Goal: Transaction & Acquisition: Book appointment/travel/reservation

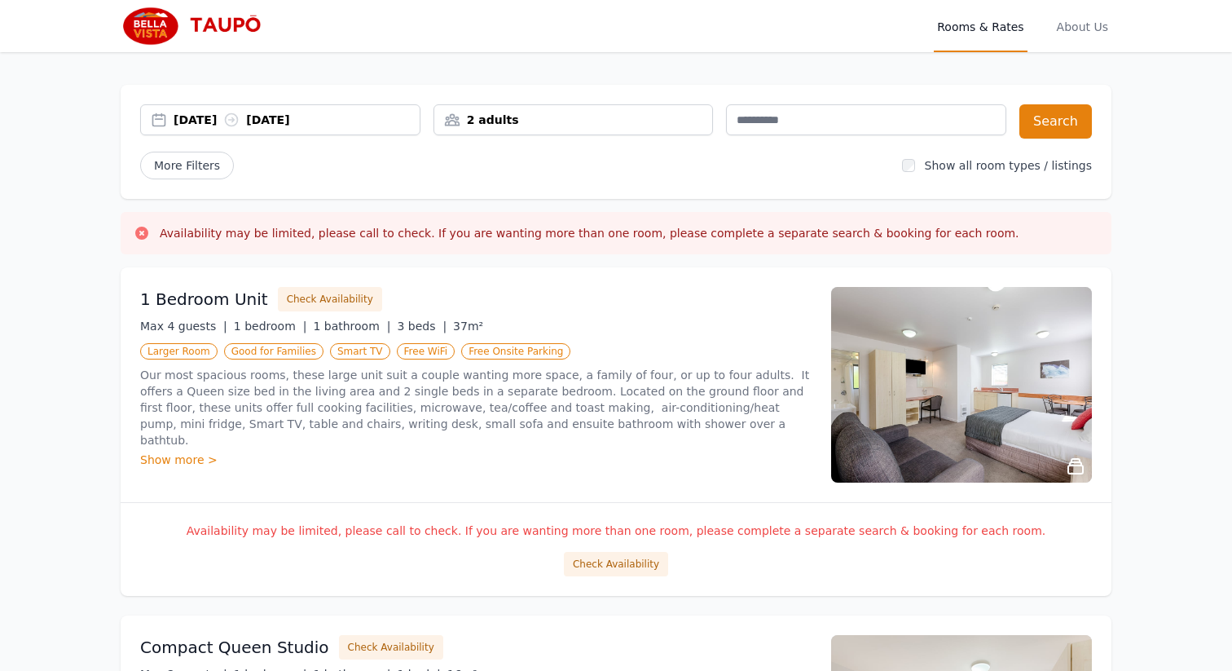
click at [651, 118] on div "2 adults" at bounding box center [573, 120] width 279 height 16
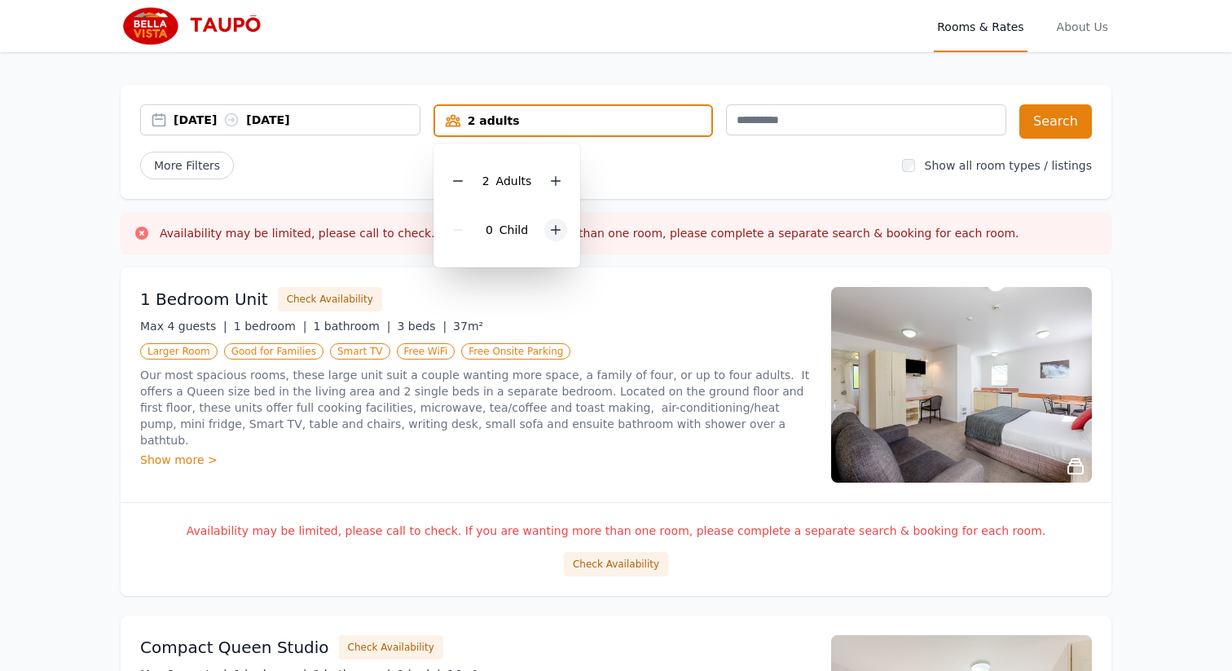
click at [561, 228] on icon at bounding box center [555, 229] width 13 height 13
click at [683, 185] on div "[DATE] [DATE] 2 adults, 1 child [DEMOGRAPHIC_DATA] Adult s 1 Child Search More …" at bounding box center [616, 142] width 991 height 114
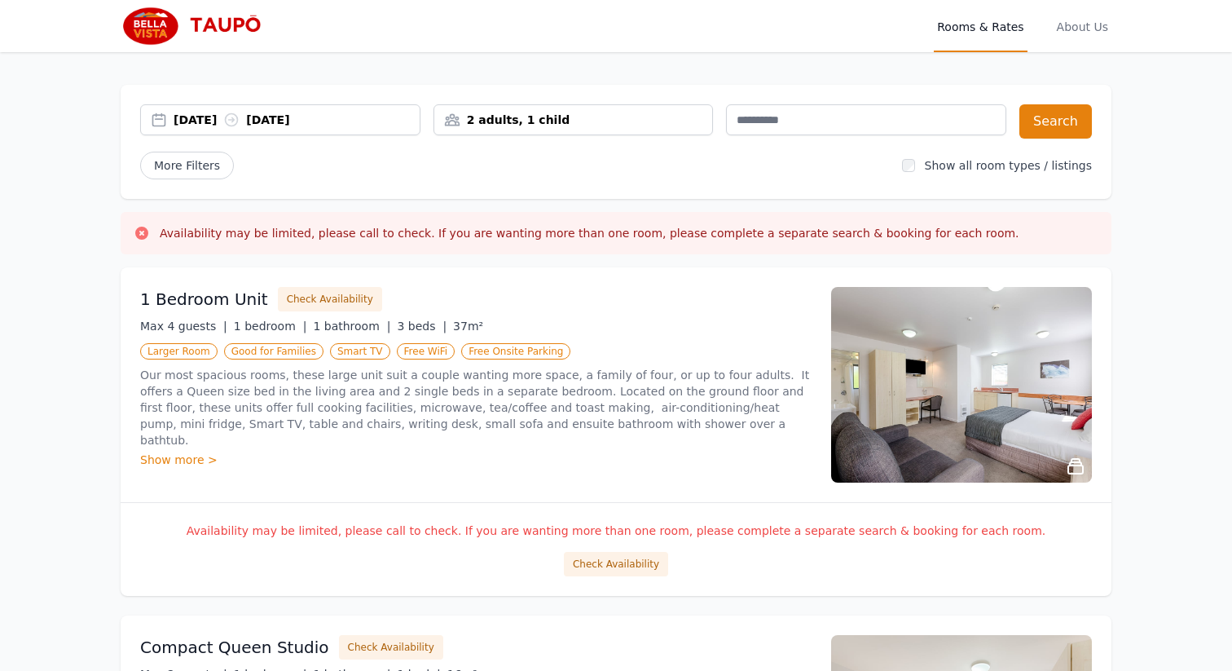
click at [312, 121] on div "[DATE] [DATE]" at bounding box center [297, 120] width 246 height 16
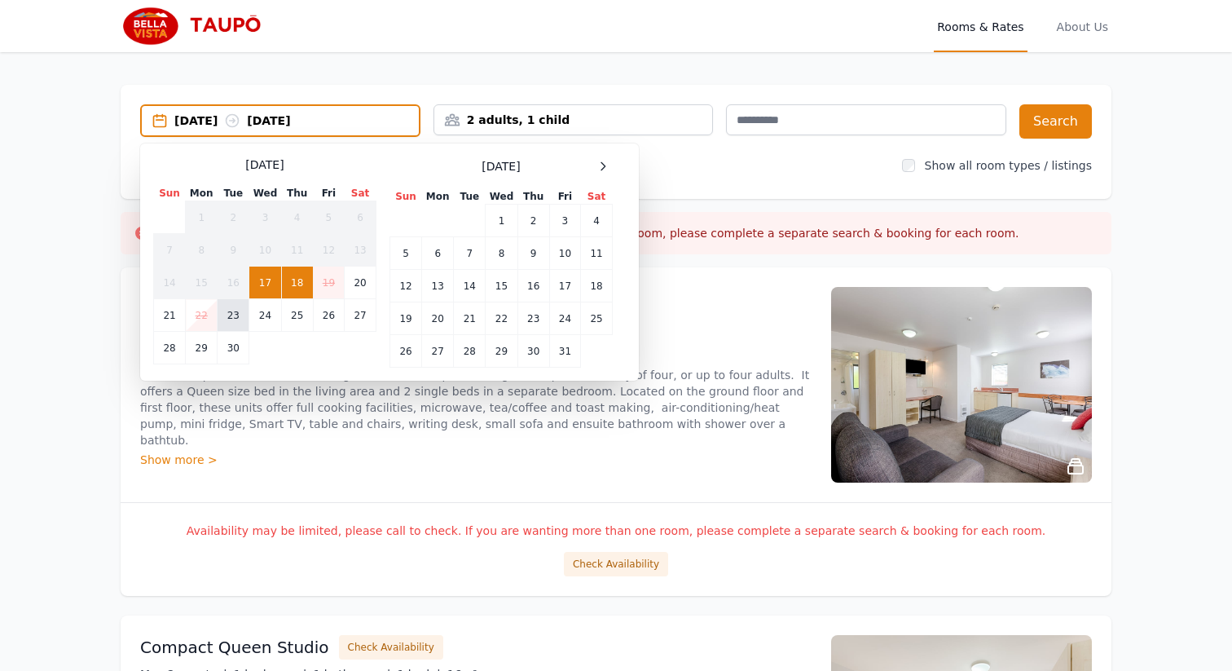
click at [238, 310] on td "23" at bounding box center [234, 315] width 32 height 33
click at [361, 303] on td "27" at bounding box center [361, 315] width 32 height 33
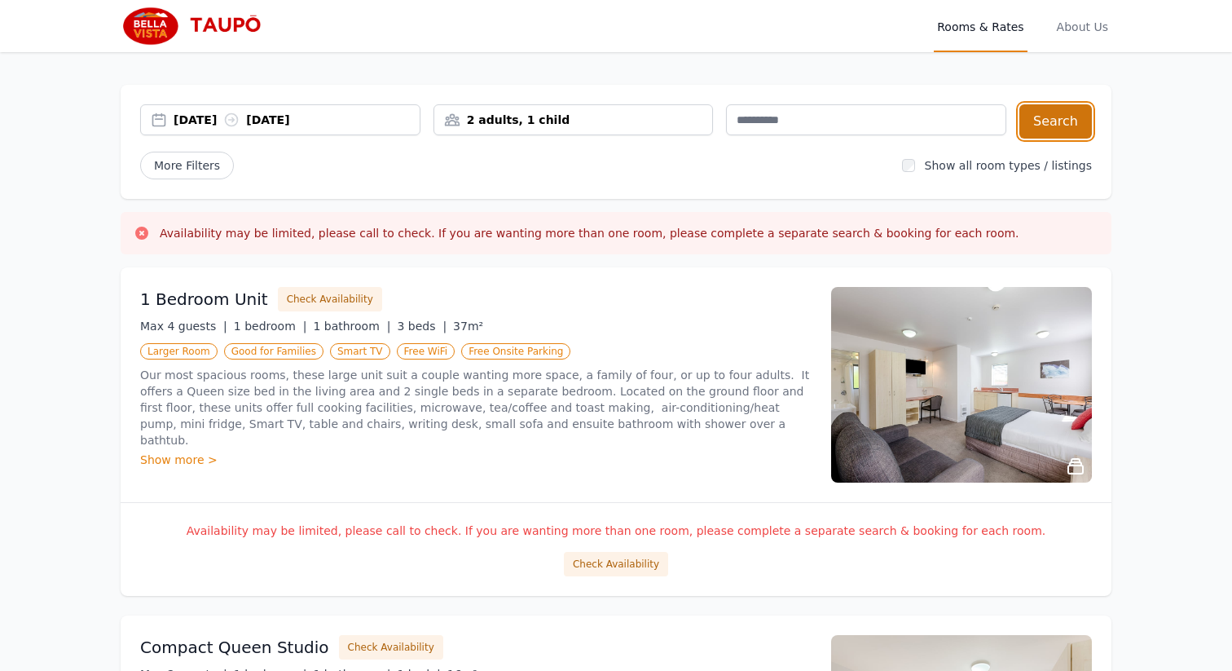
click at [1058, 121] on button "Search" at bounding box center [1056, 121] width 73 height 34
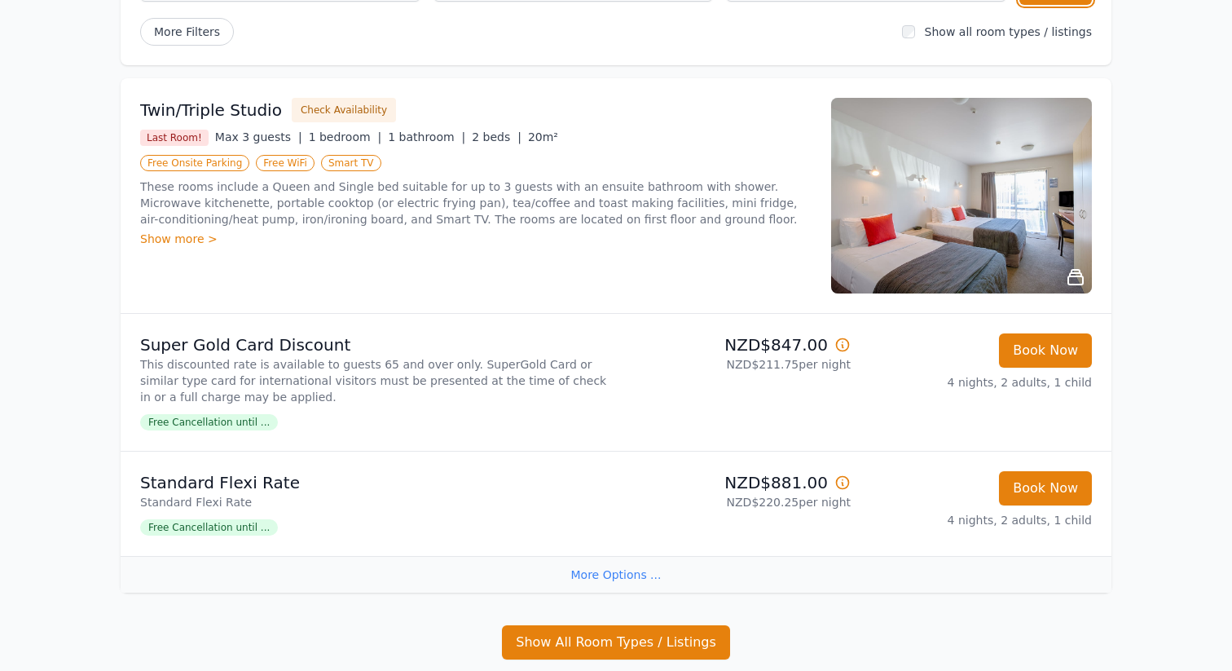
scroll to position [121, 0]
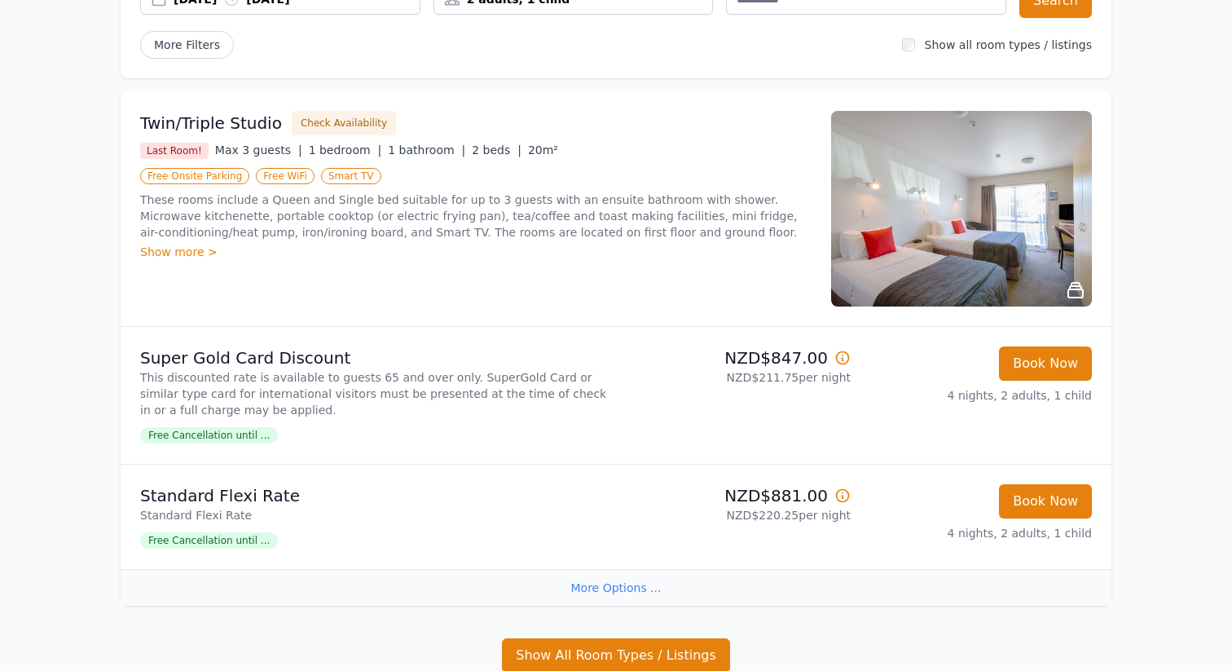
click at [1038, 231] on img at bounding box center [961, 209] width 261 height 196
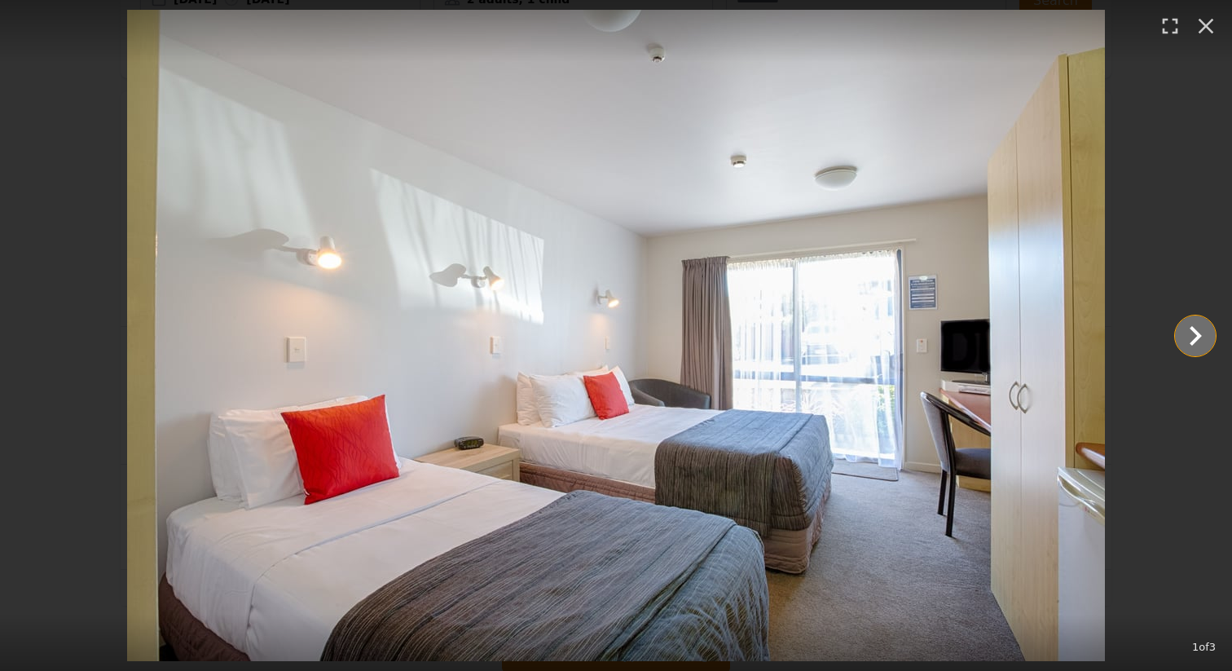
click at [1207, 339] on icon "Show slide 2 of 3" at bounding box center [1195, 335] width 39 height 39
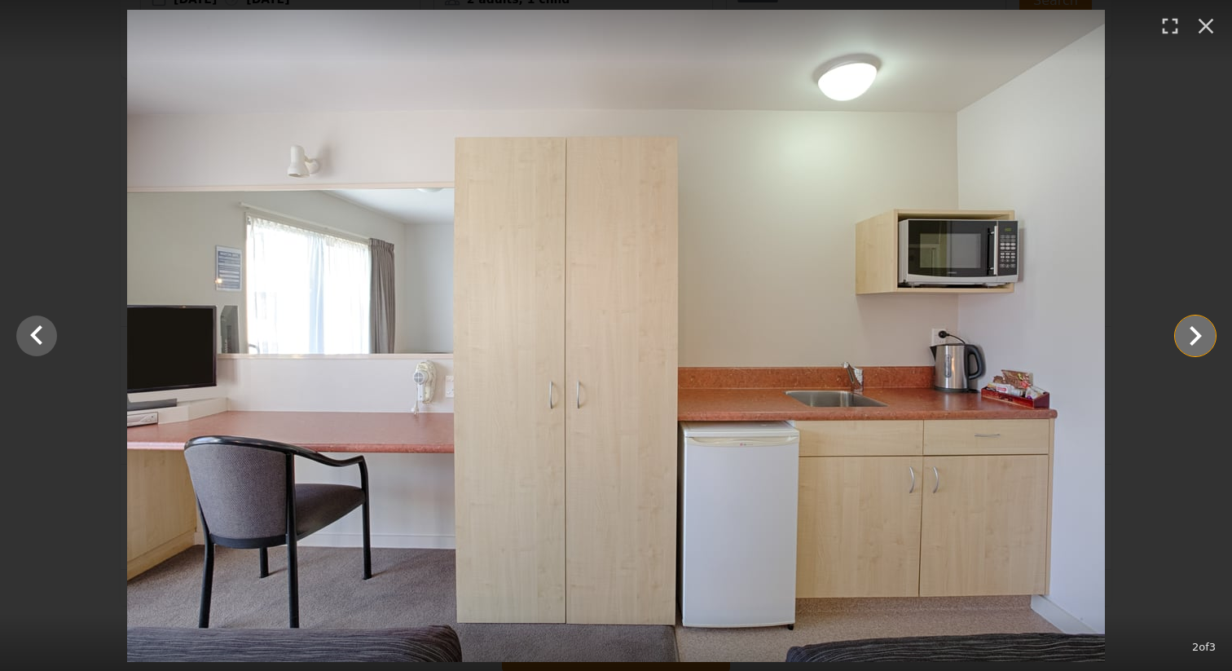
click at [1207, 339] on icon "Show slide 3 of 3" at bounding box center [1195, 335] width 39 height 39
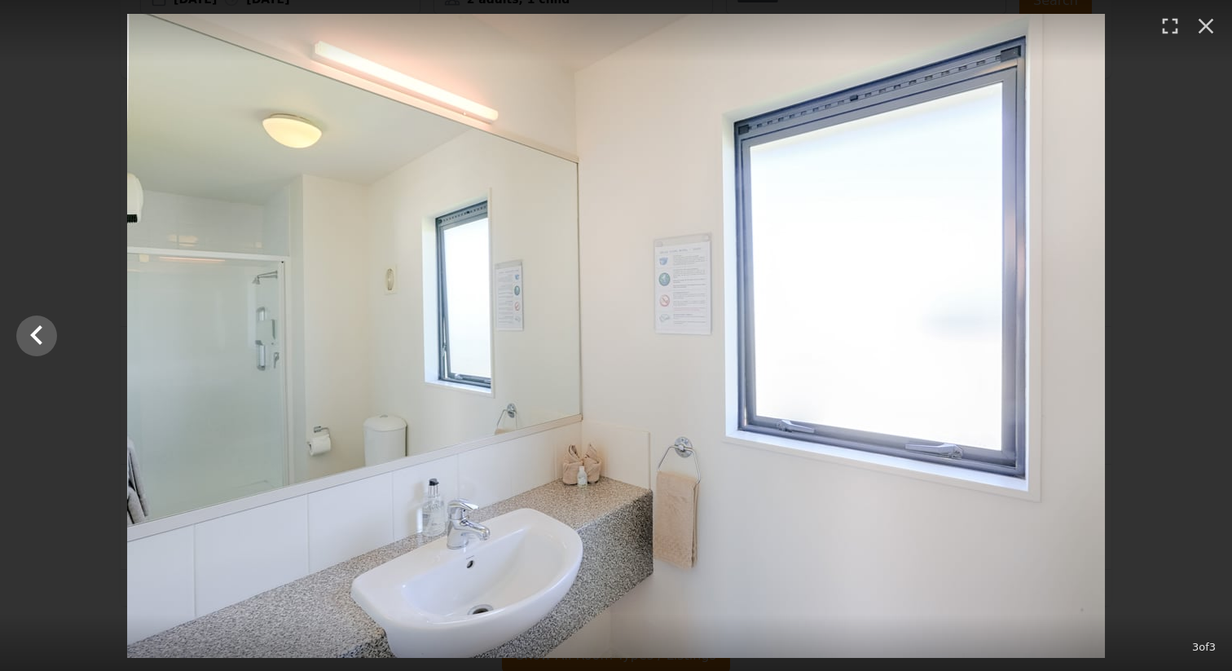
click at [1207, 339] on div at bounding box center [616, 336] width 1232 height 644
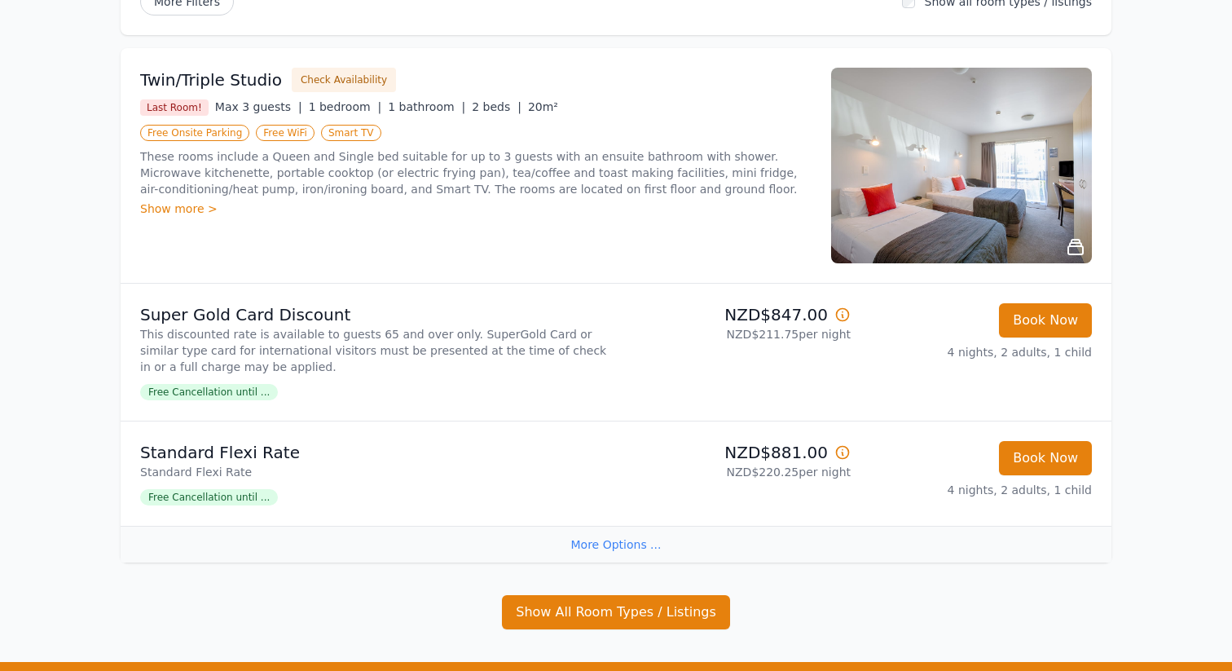
scroll to position [141, 0]
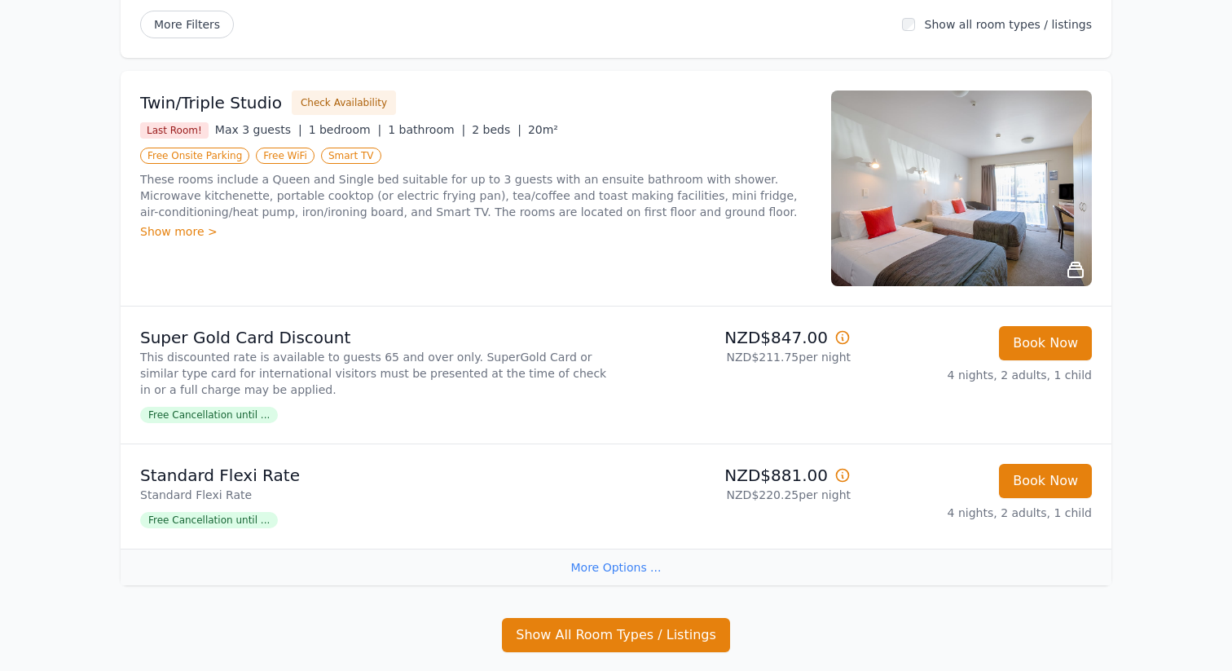
click at [626, 569] on div "More Options ..." at bounding box center [616, 567] width 991 height 37
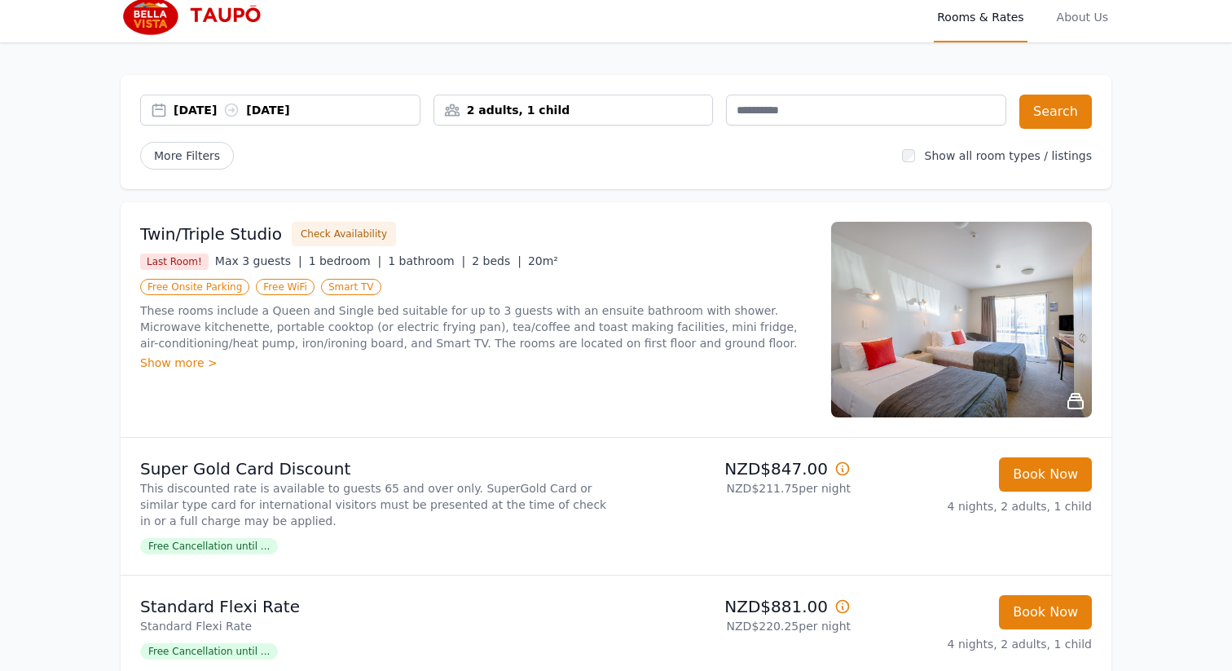
scroll to position [0, 0]
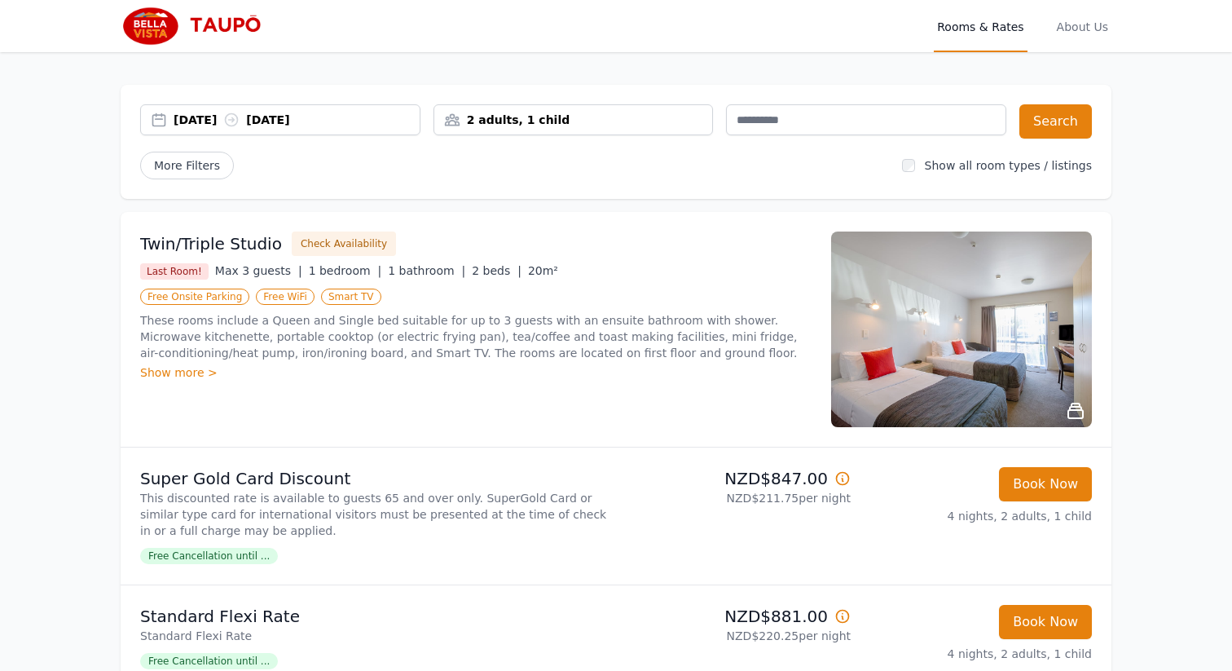
click at [199, 376] on div "Show more >" at bounding box center [476, 372] width 672 height 16
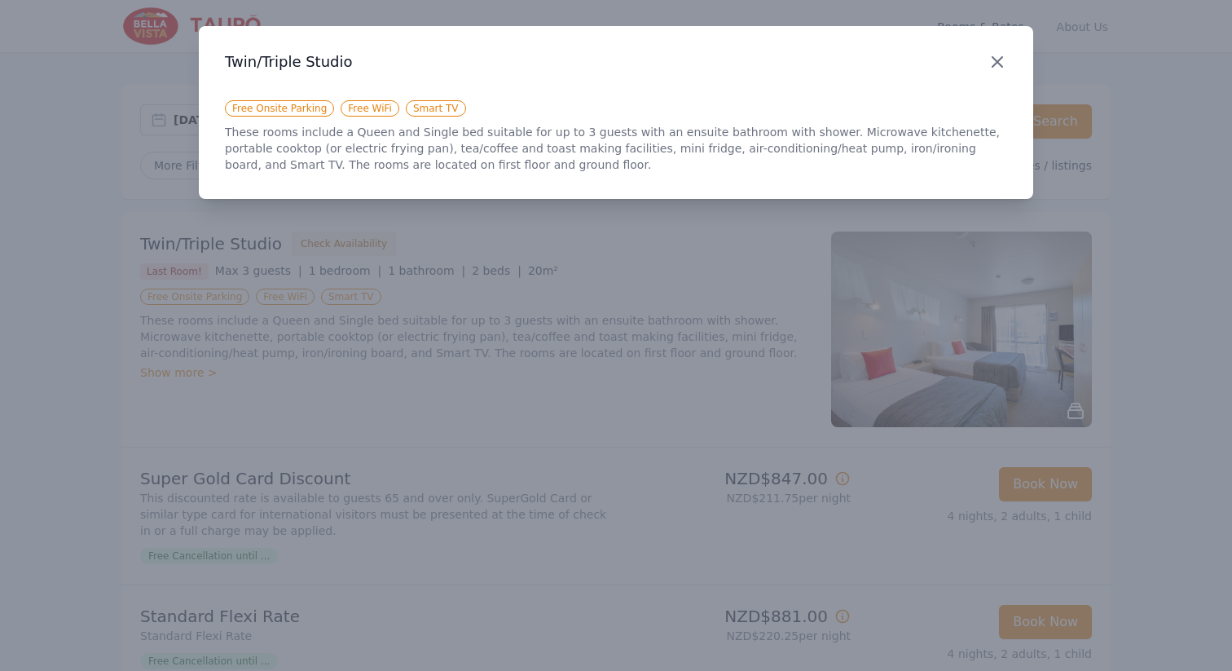
click at [1002, 64] on icon "button" at bounding box center [998, 62] width 20 height 20
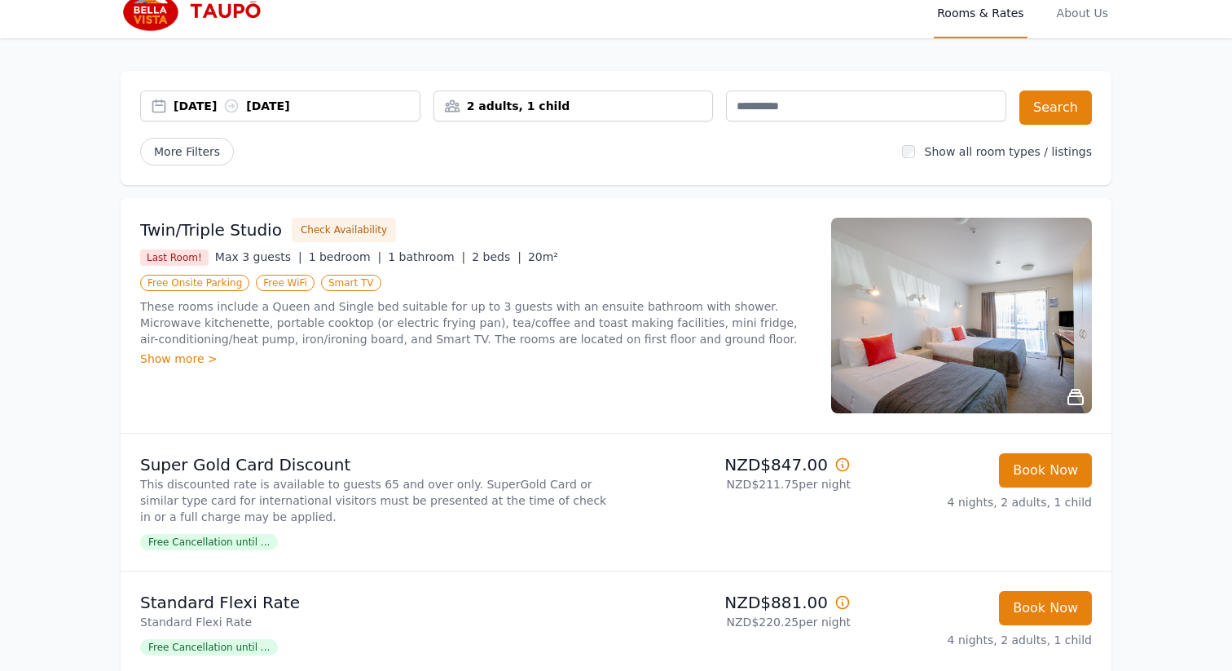
scroll to position [11, 0]
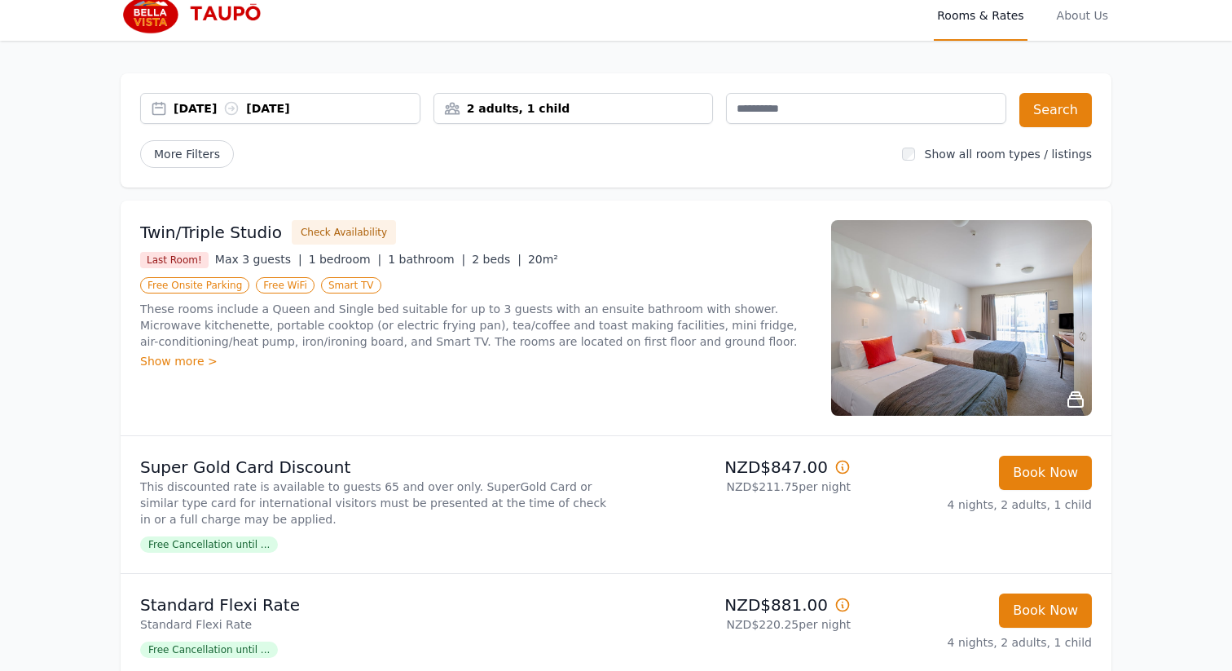
click at [945, 292] on img at bounding box center [961, 318] width 261 height 196
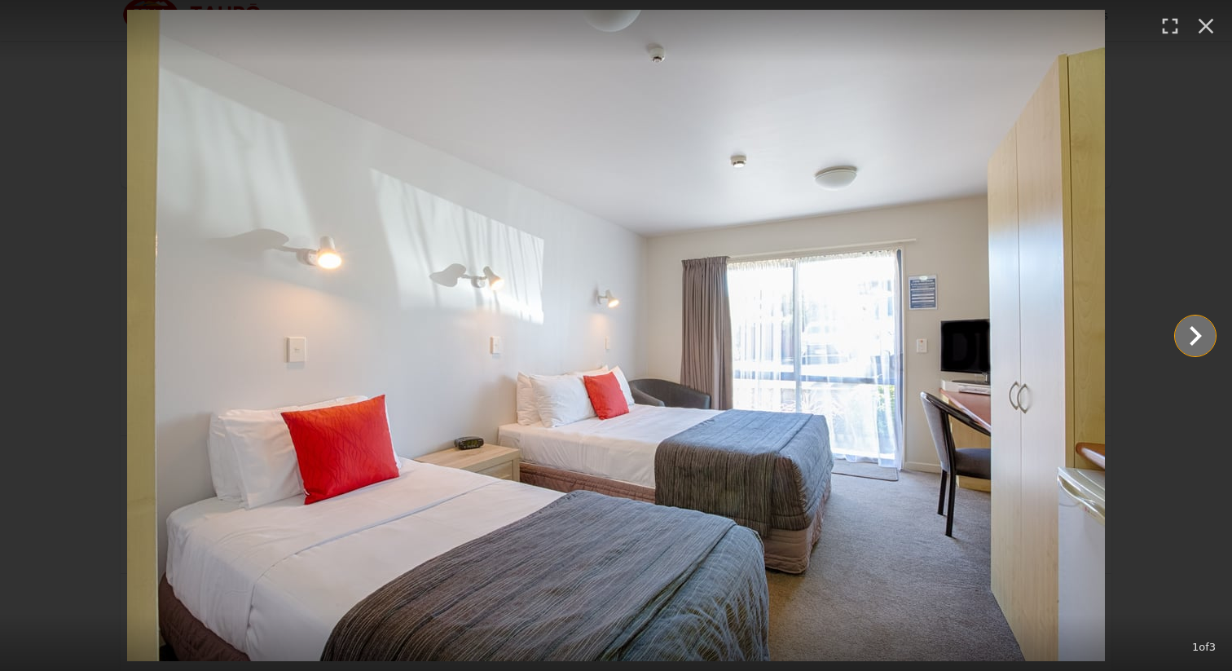
click at [1196, 336] on icon "Show slide 2 of 3" at bounding box center [1195, 335] width 39 height 39
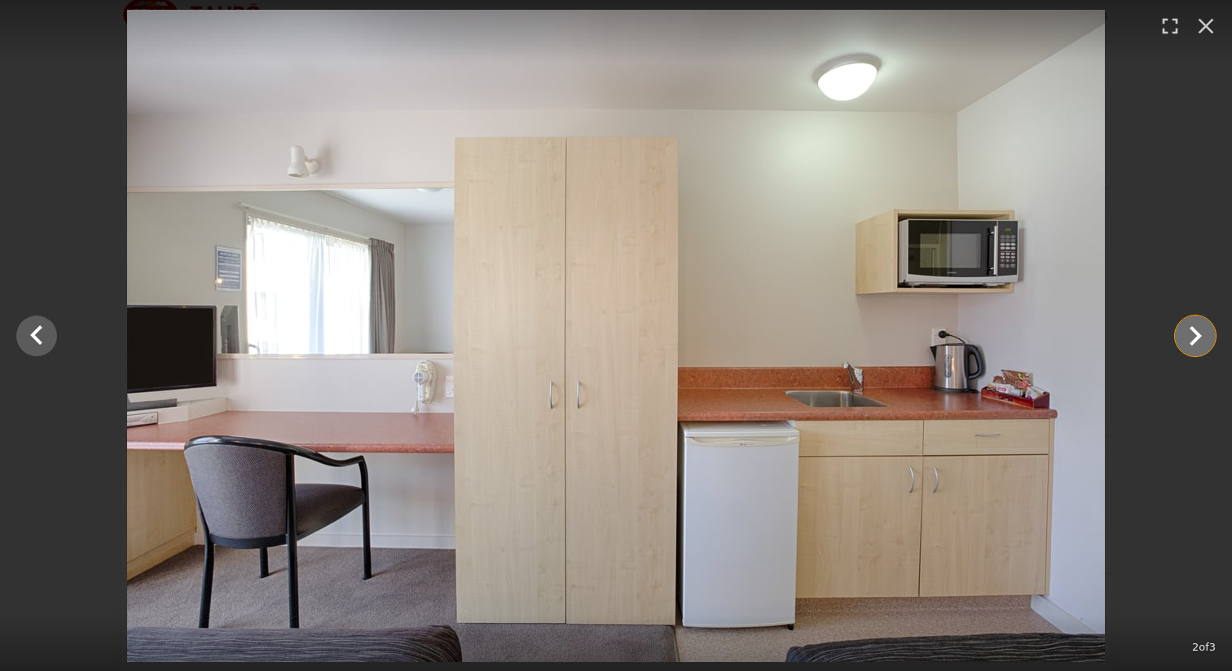
click at [1196, 334] on icon "Show slide 3 of 3" at bounding box center [1196, 336] width 12 height 20
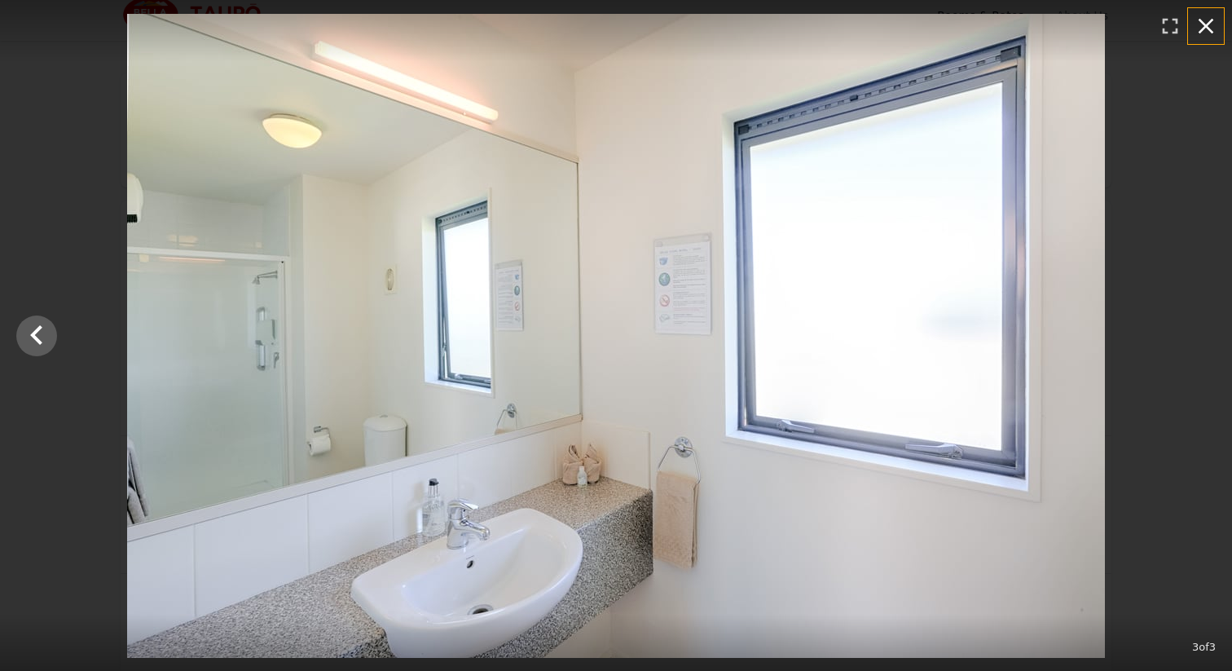
click at [1209, 13] on icon "button" at bounding box center [1206, 26] width 26 height 26
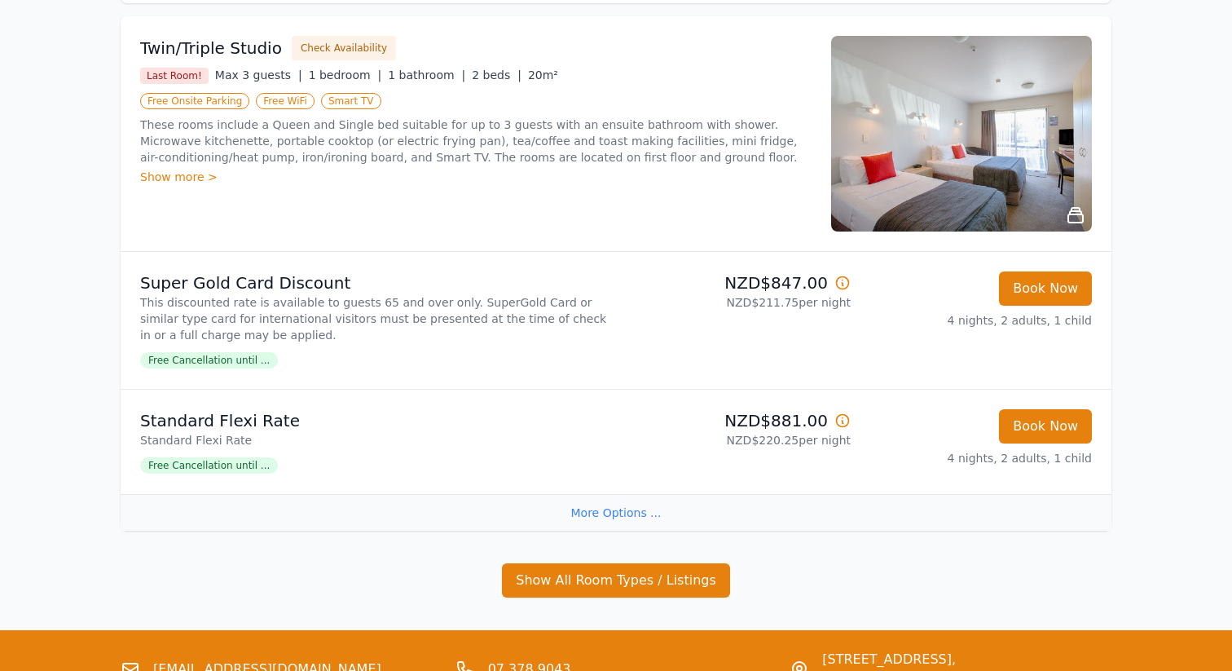
scroll to position [188, 0]
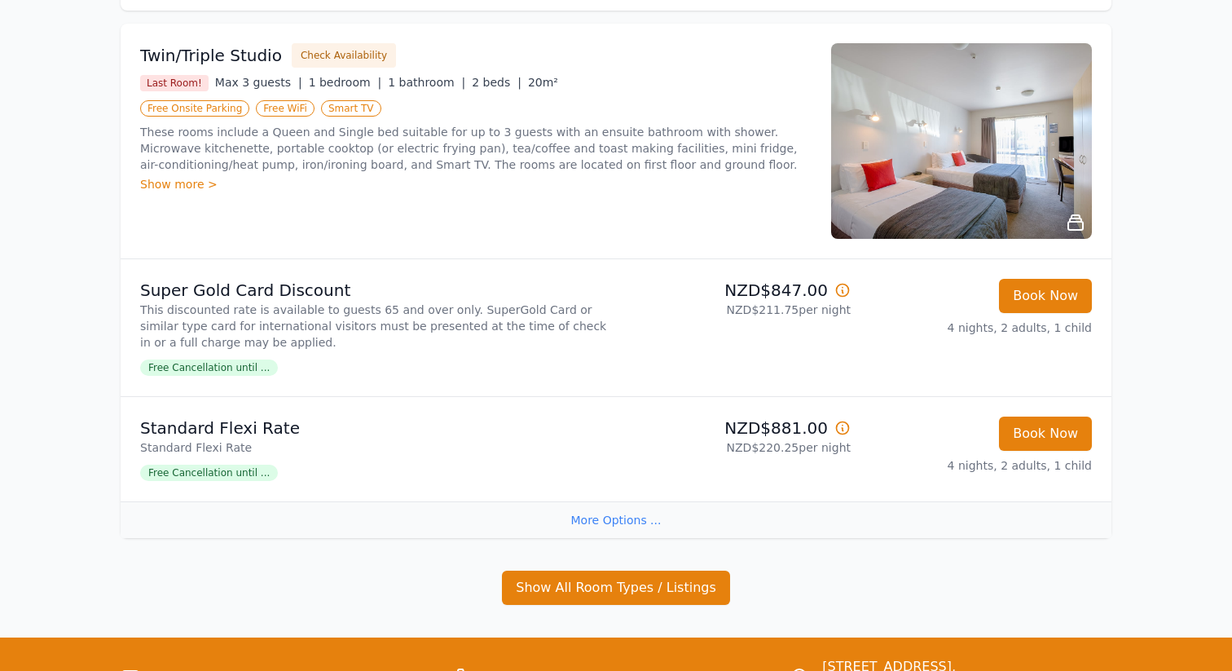
click at [624, 526] on div "More Options ..." at bounding box center [616, 519] width 991 height 37
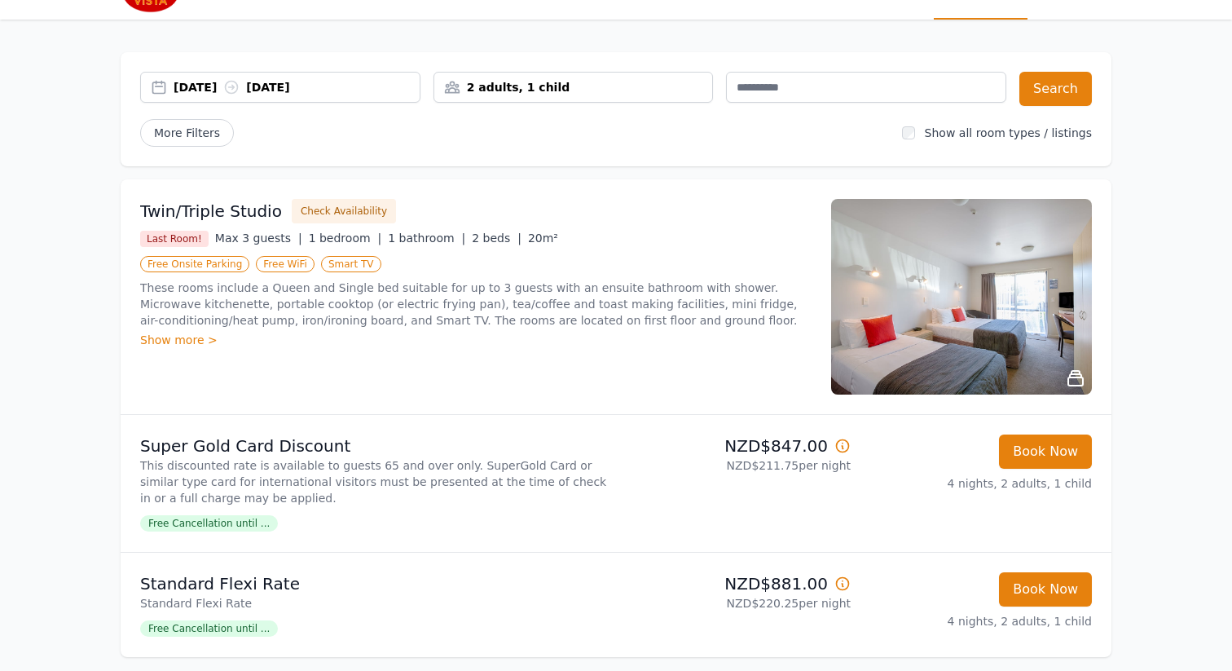
scroll to position [0, 0]
